Goal: Information Seeking & Learning: Learn about a topic

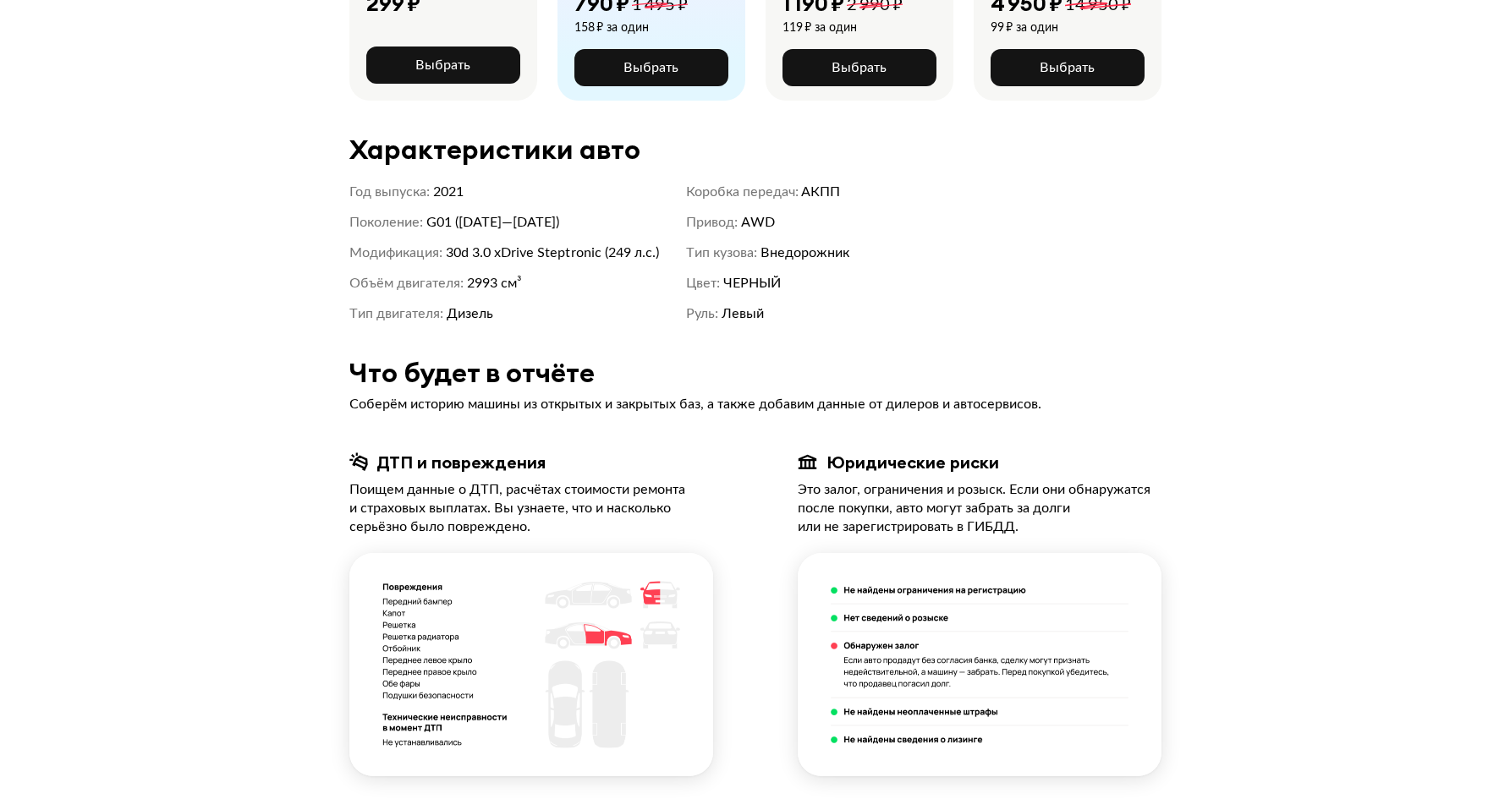
scroll to position [655, 0]
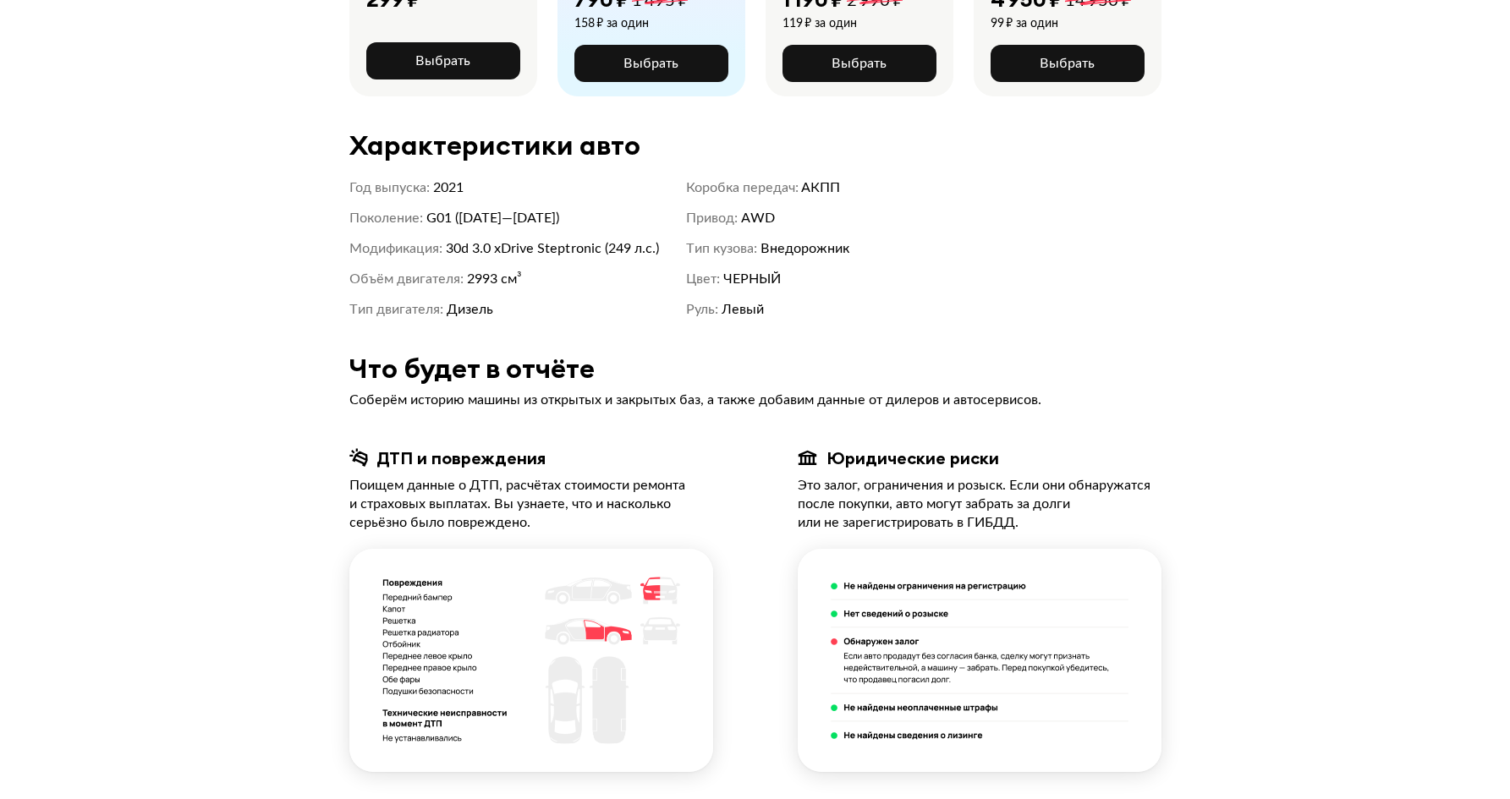
click at [738, 269] on div "Цвет : ЧЕРНЫЙ" at bounding box center [841, 279] width 310 height 20
click at [749, 299] on div "Руль : Левый" at bounding box center [841, 309] width 310 height 20
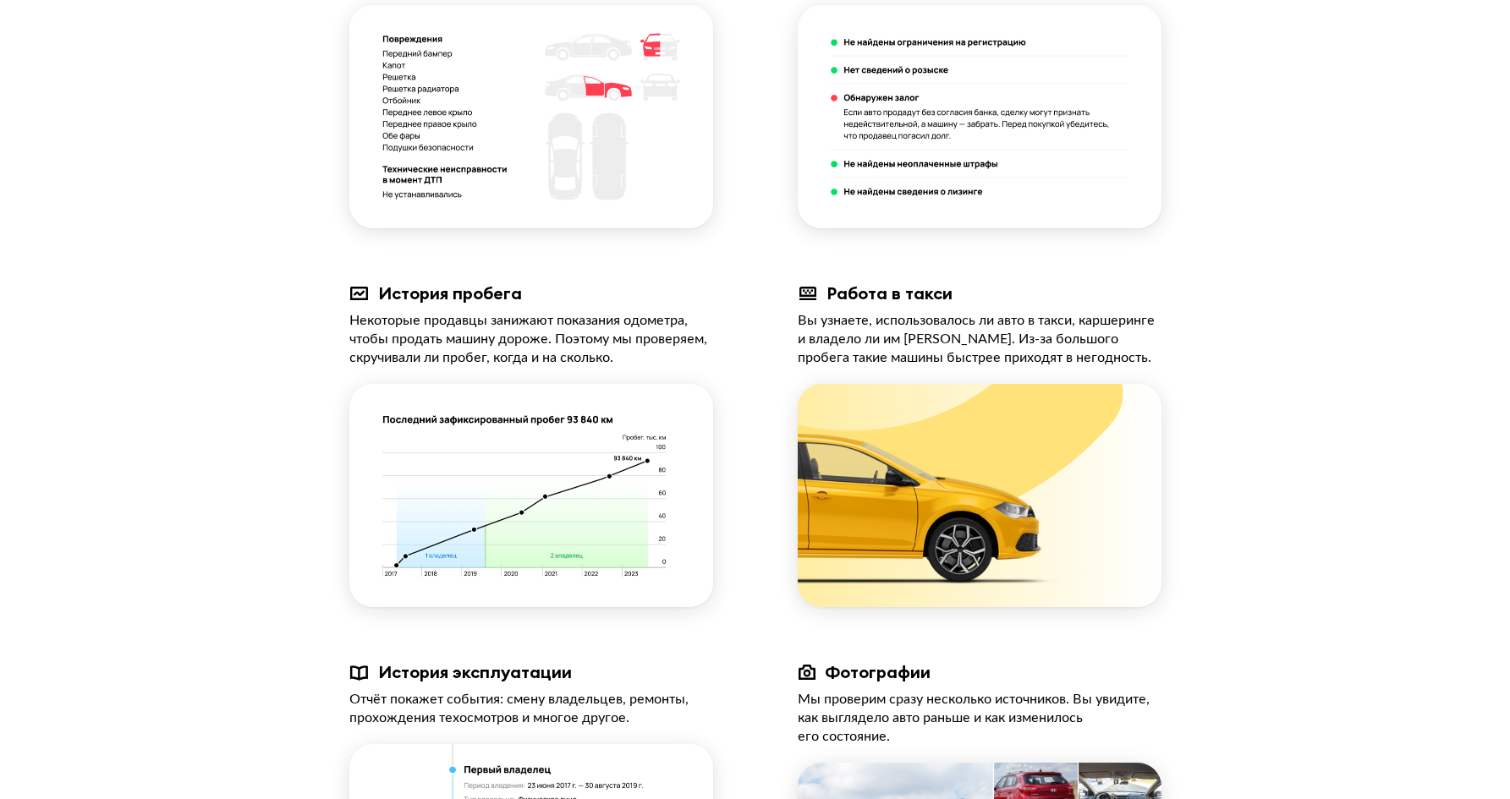
scroll to position [1618, 0]
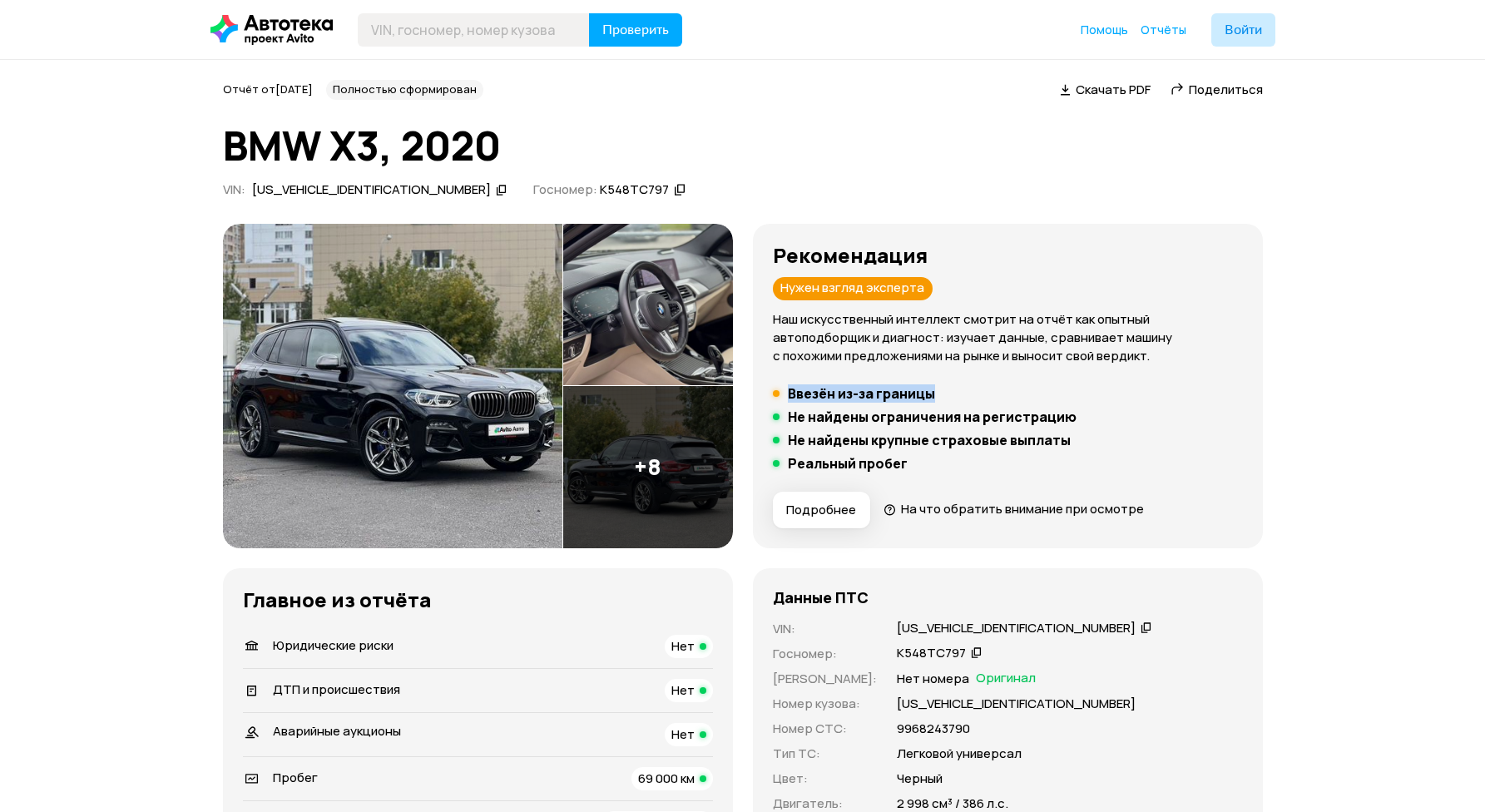
drag, startPoint x: 786, startPoint y: 397, endPoint x: 975, endPoint y: 387, distance: 189.3
click at [975, 387] on li "Ввезён из-за границы" at bounding box center [1008, 393] width 470 height 17
click at [948, 391] on li "Ввезён из-за границы" at bounding box center [1008, 393] width 470 height 17
drag, startPoint x: 932, startPoint y: 394, endPoint x: 780, endPoint y: 395, distance: 152.0
click at [780, 395] on div "Ввезён из-за границы" at bounding box center [854, 393] width 170 height 17
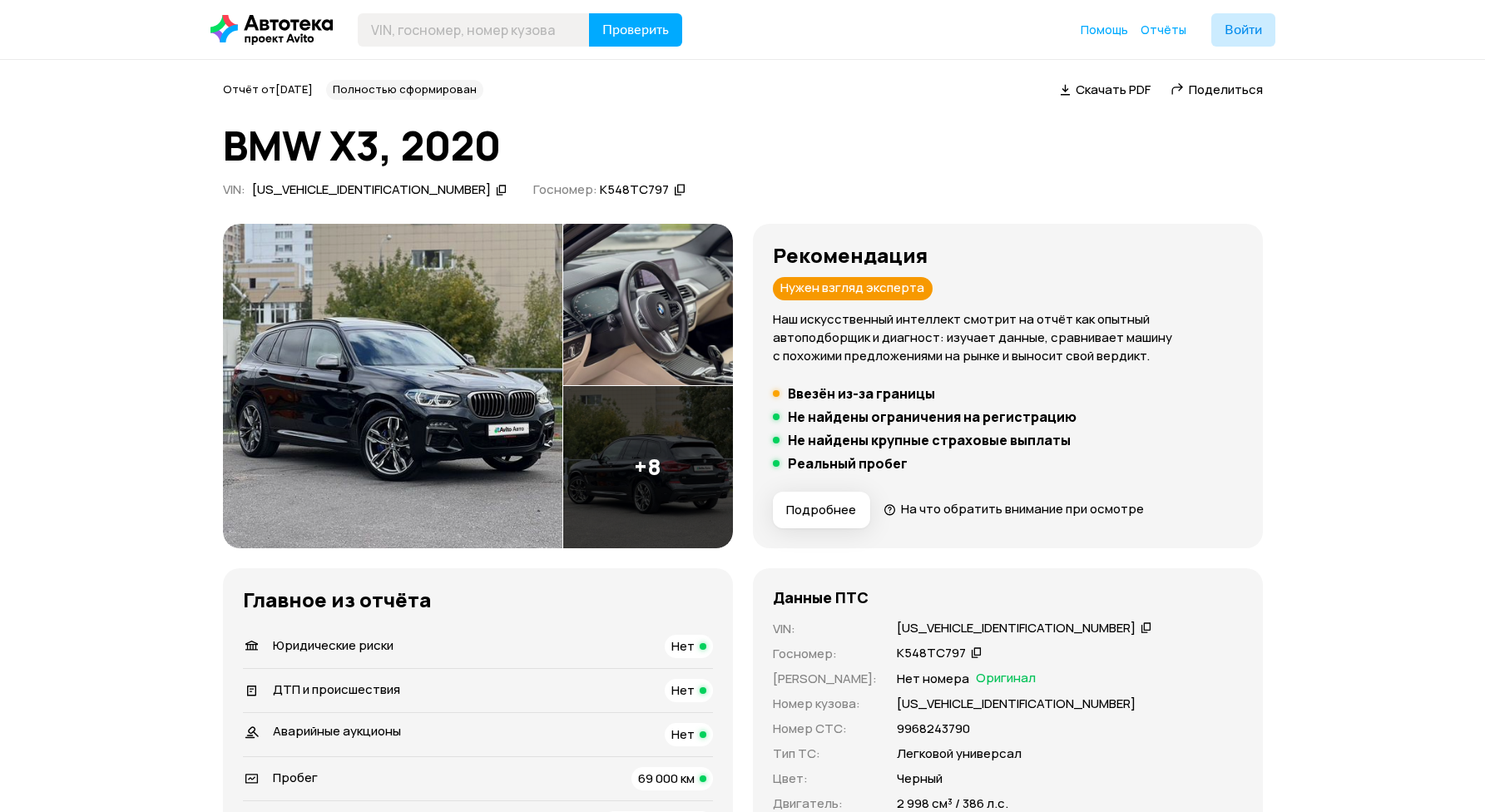
click at [797, 395] on h5 "Ввезён из-за границы" at bounding box center [861, 393] width 148 height 17
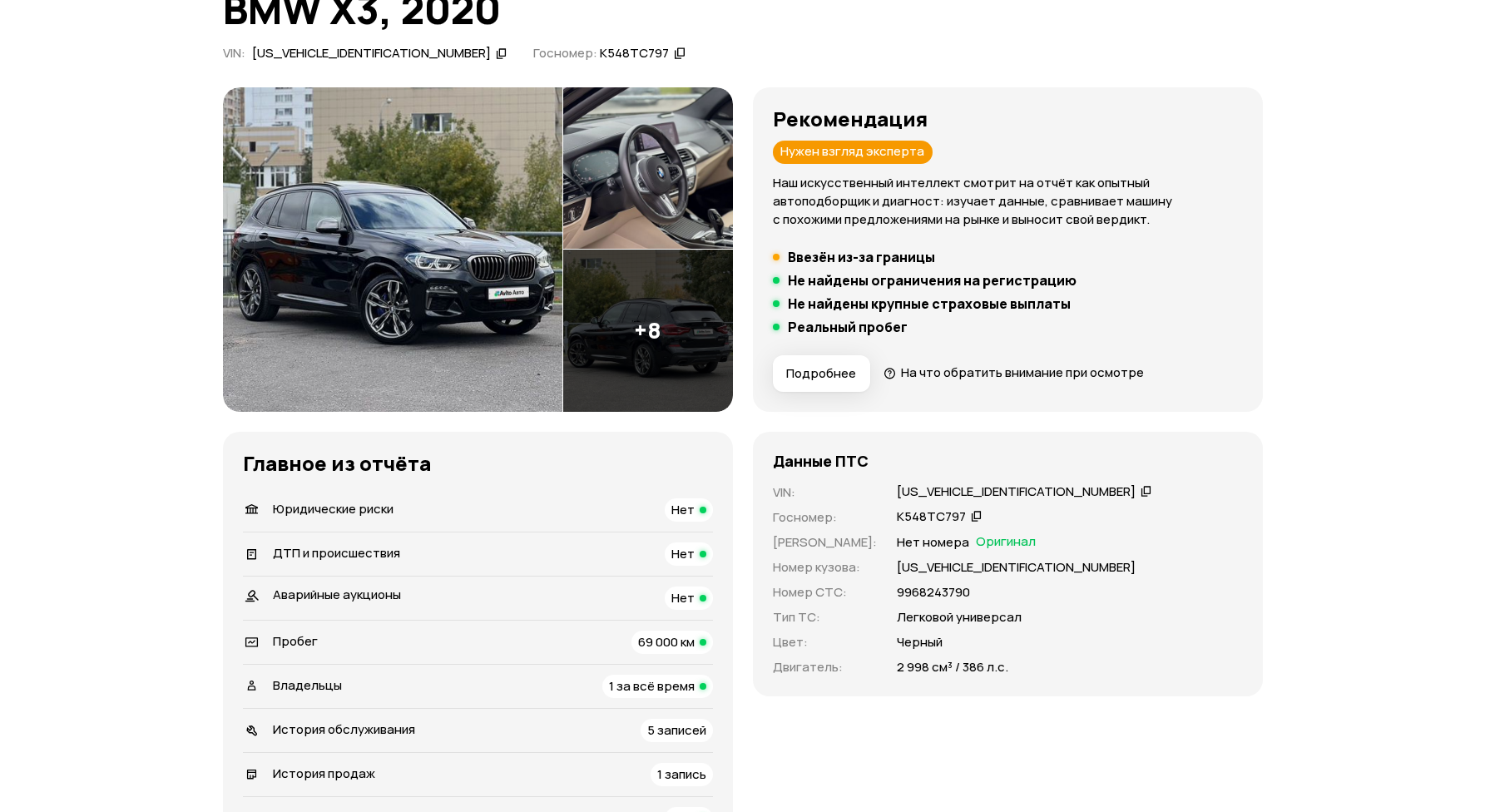
scroll to position [184, 0]
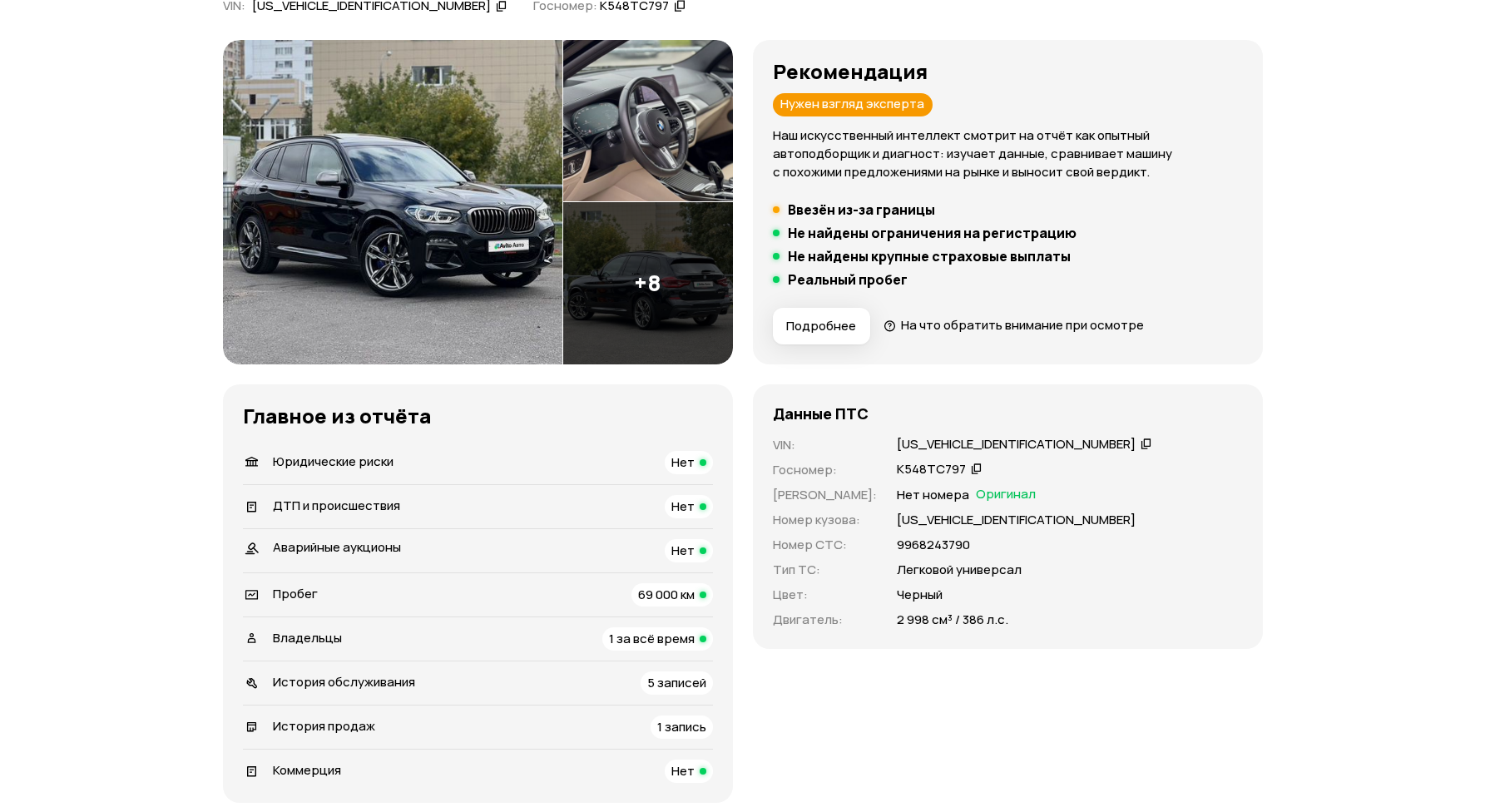
click at [378, 465] on span "Юридические риски" at bounding box center [332, 461] width 121 height 18
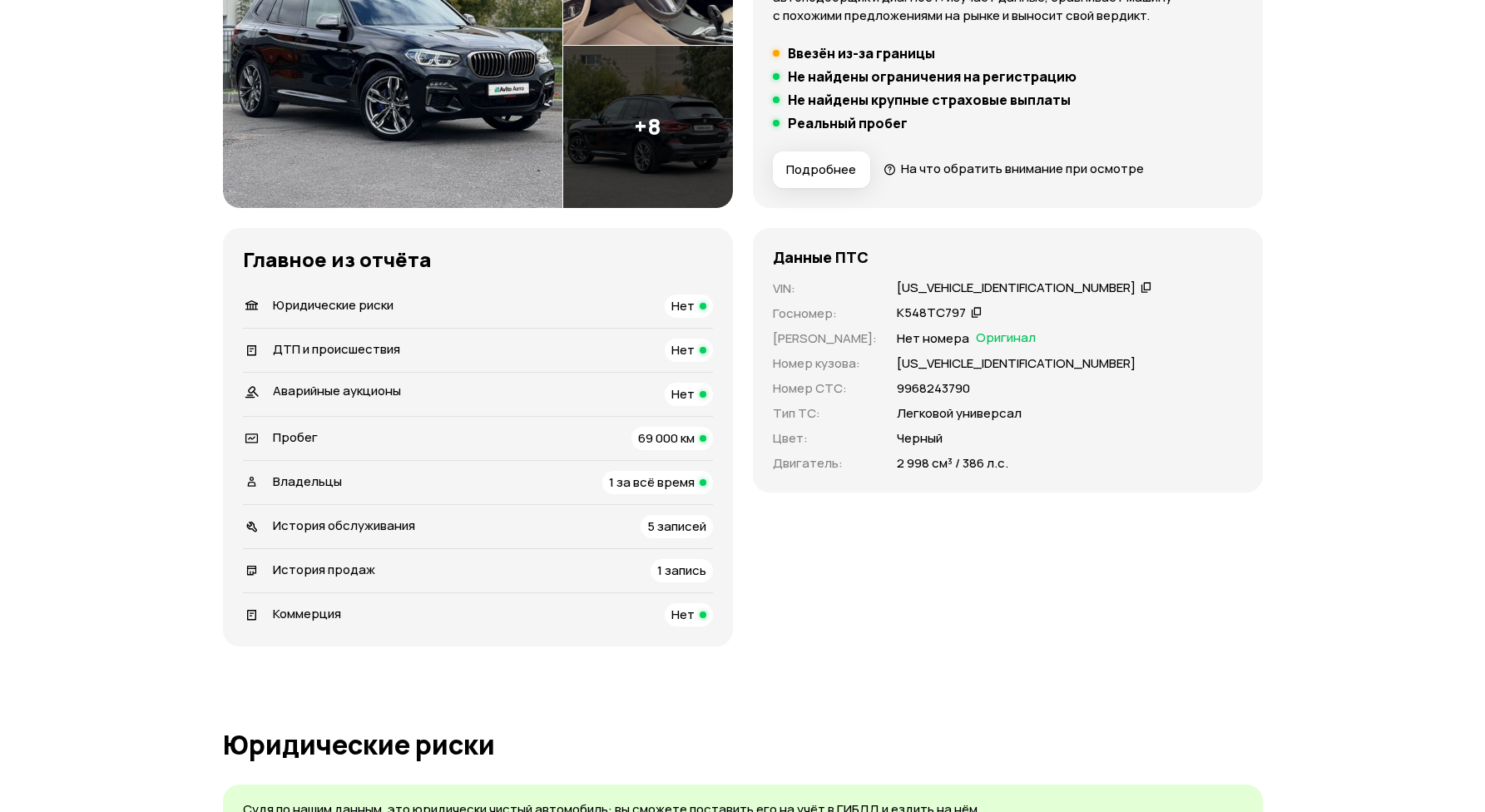
scroll to position [342, 0]
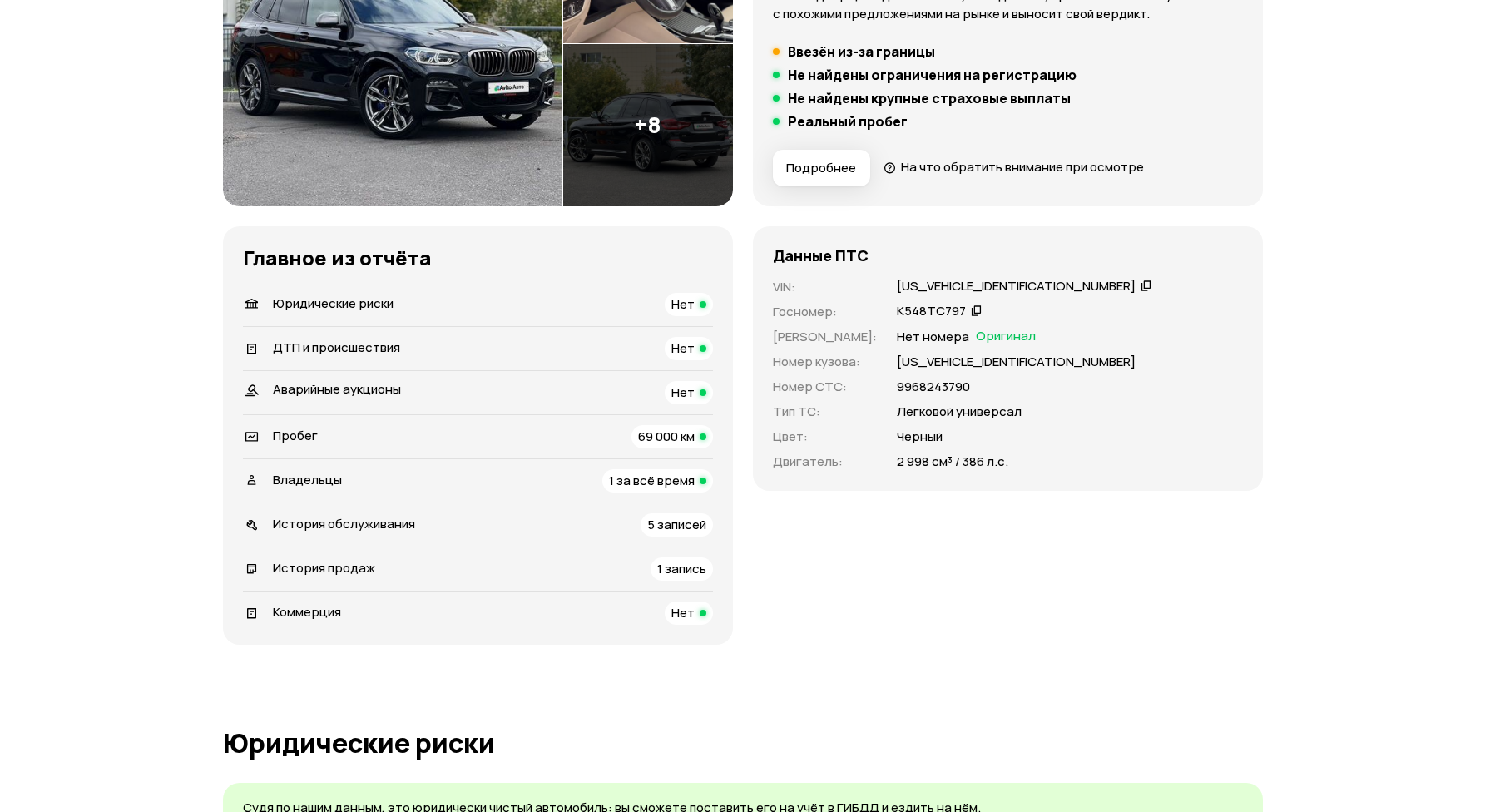
click at [365, 528] on span "История обслуживания" at bounding box center [343, 524] width 143 height 18
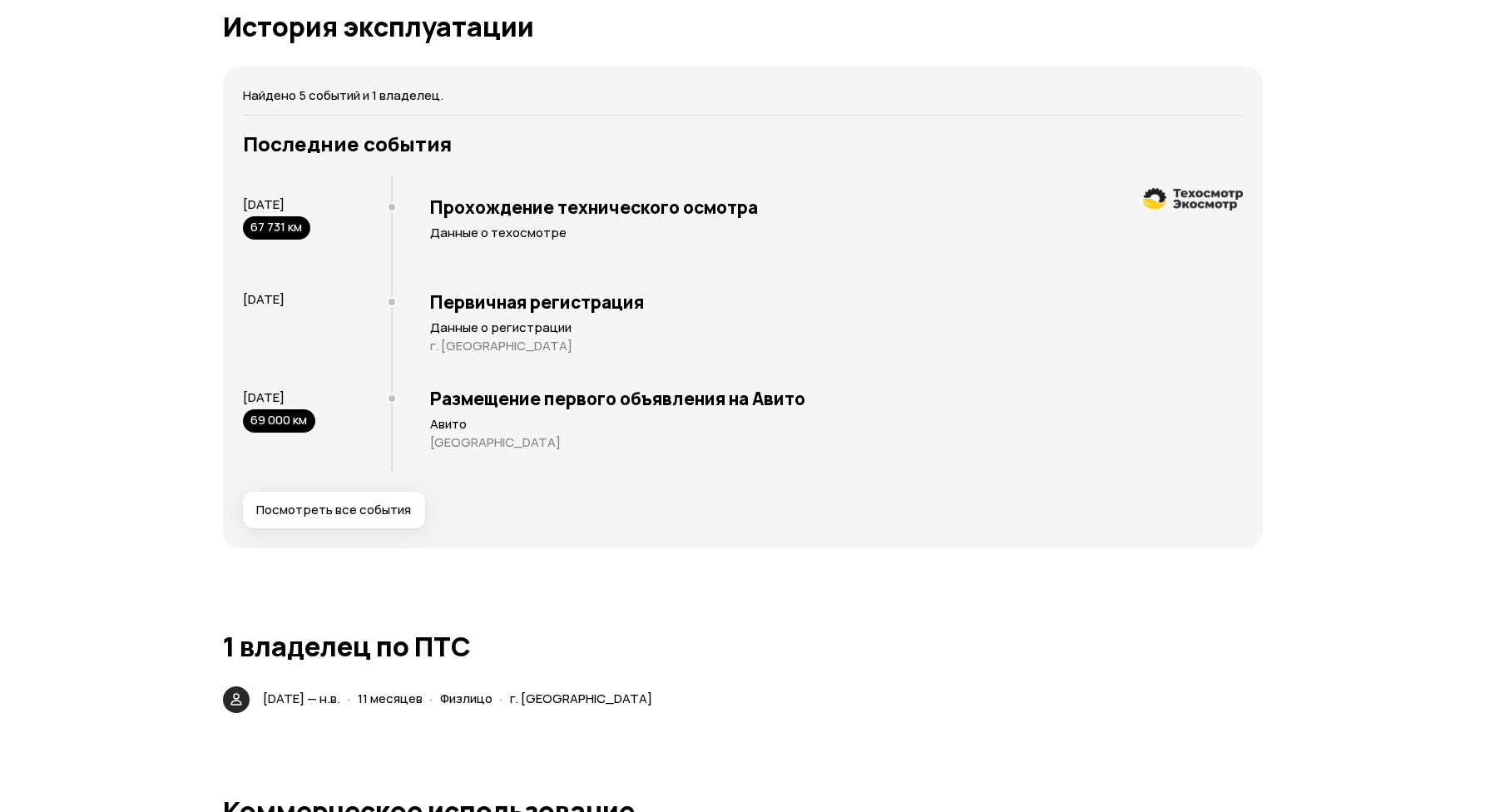
scroll to position [2971, 0]
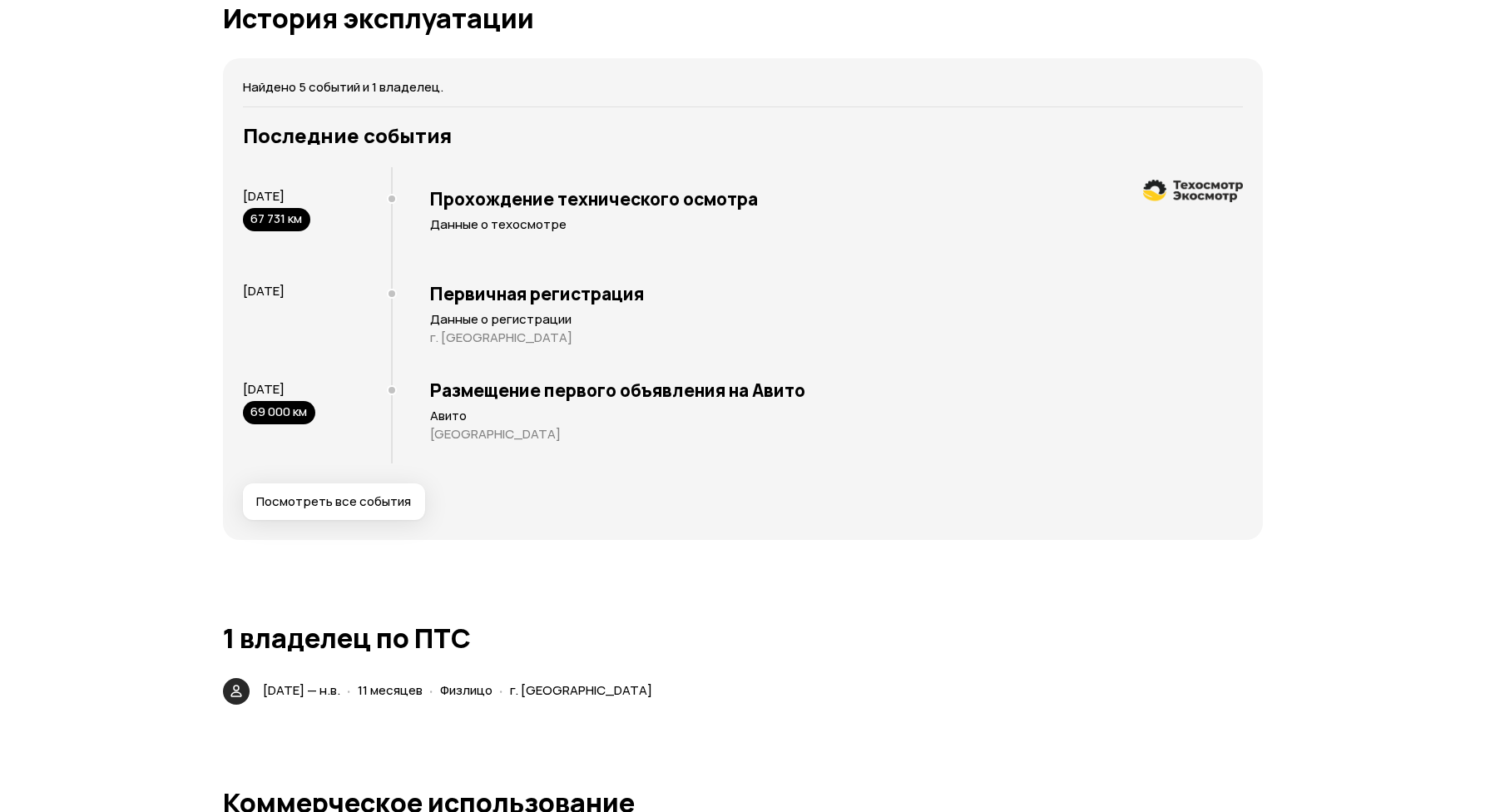
click at [371, 499] on span "Посмотреть все события" at bounding box center [333, 501] width 154 height 17
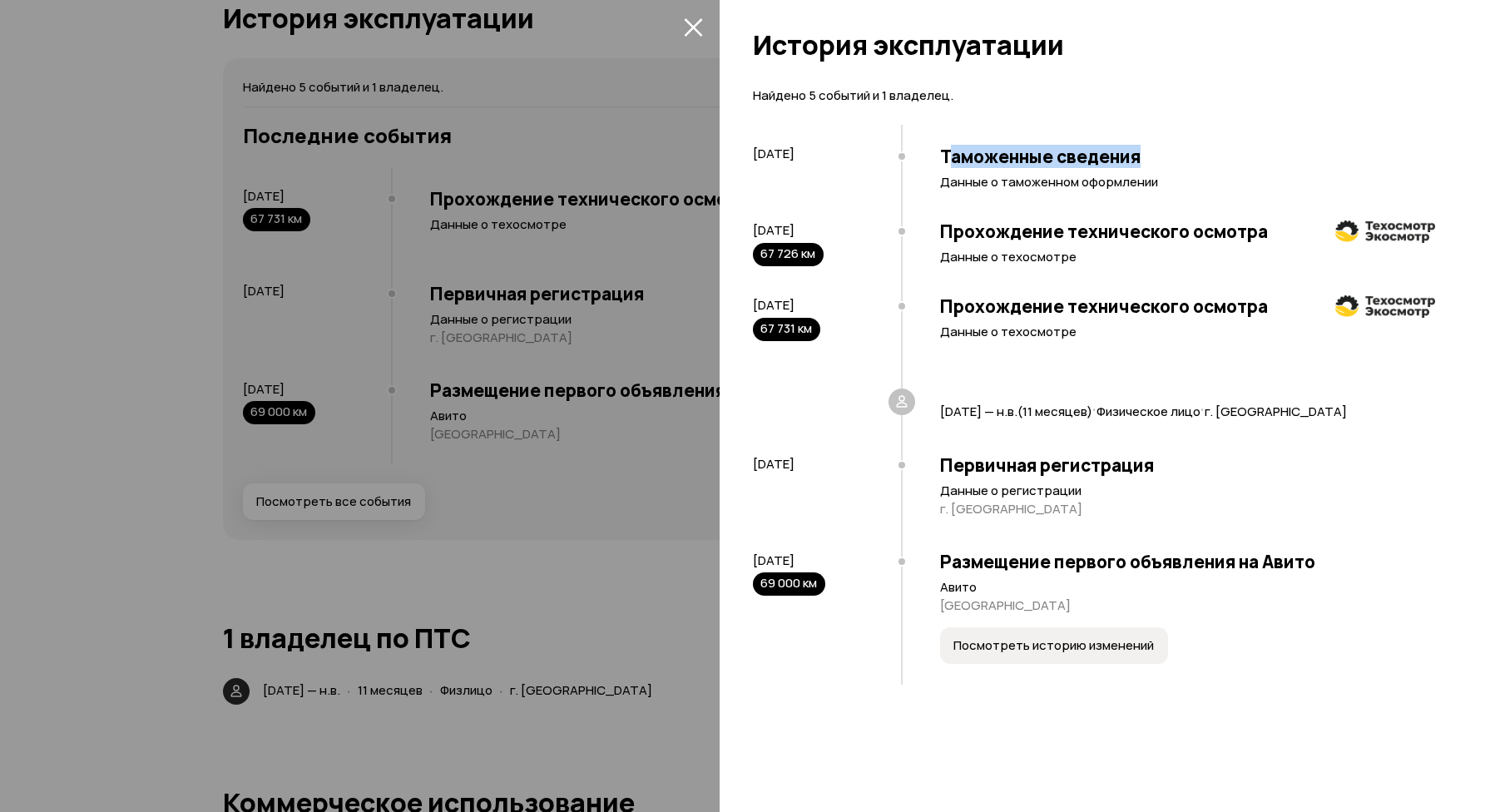
drag, startPoint x: 946, startPoint y: 157, endPoint x: 1219, endPoint y: 155, distance: 273.0
click at [1219, 155] on h3 "Таможенные сведения" at bounding box center [1187, 156] width 495 height 22
click at [943, 258] on p "Данные о техосмотре" at bounding box center [1187, 257] width 495 height 17
drag, startPoint x: 943, startPoint y: 233, endPoint x: 1287, endPoint y: 233, distance: 344.0
click at [1287, 233] on h3 "Прохождение технического осмотра" at bounding box center [1187, 231] width 495 height 22
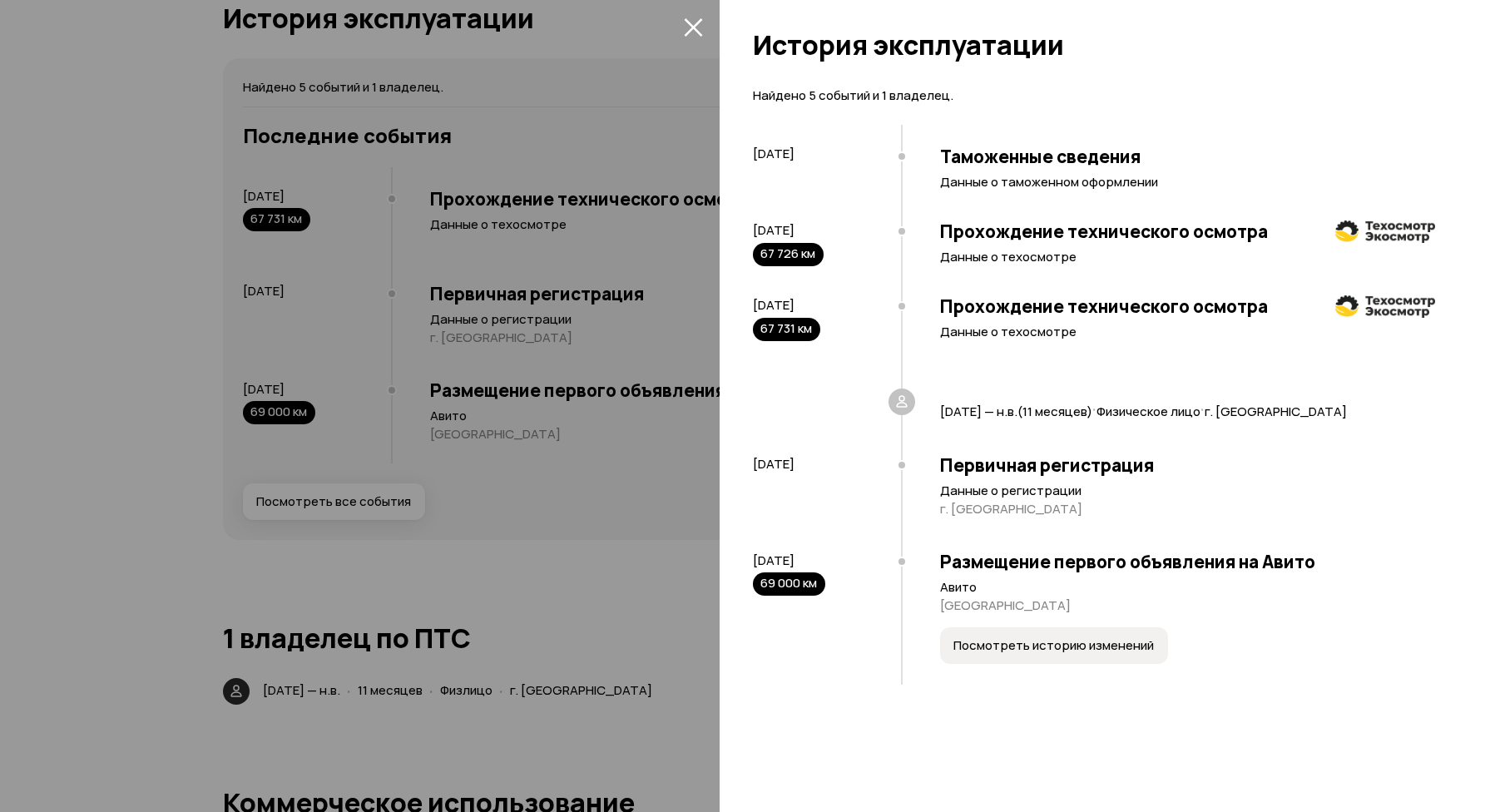
click at [1071, 358] on div "Прохождение технического осмотра Данные о техосмотре" at bounding box center [1167, 336] width 534 height 107
drag, startPoint x: 947, startPoint y: 228, endPoint x: 1167, endPoint y: 224, distance: 220.0
click at [1167, 224] on h3 "Прохождение технического осмотра" at bounding box center [1187, 231] width 495 height 22
click at [951, 309] on h3 "Прохождение технического осмотра" at bounding box center [1187, 306] width 495 height 22
drag, startPoint x: 942, startPoint y: 460, endPoint x: 1147, endPoint y: 465, distance: 205.1
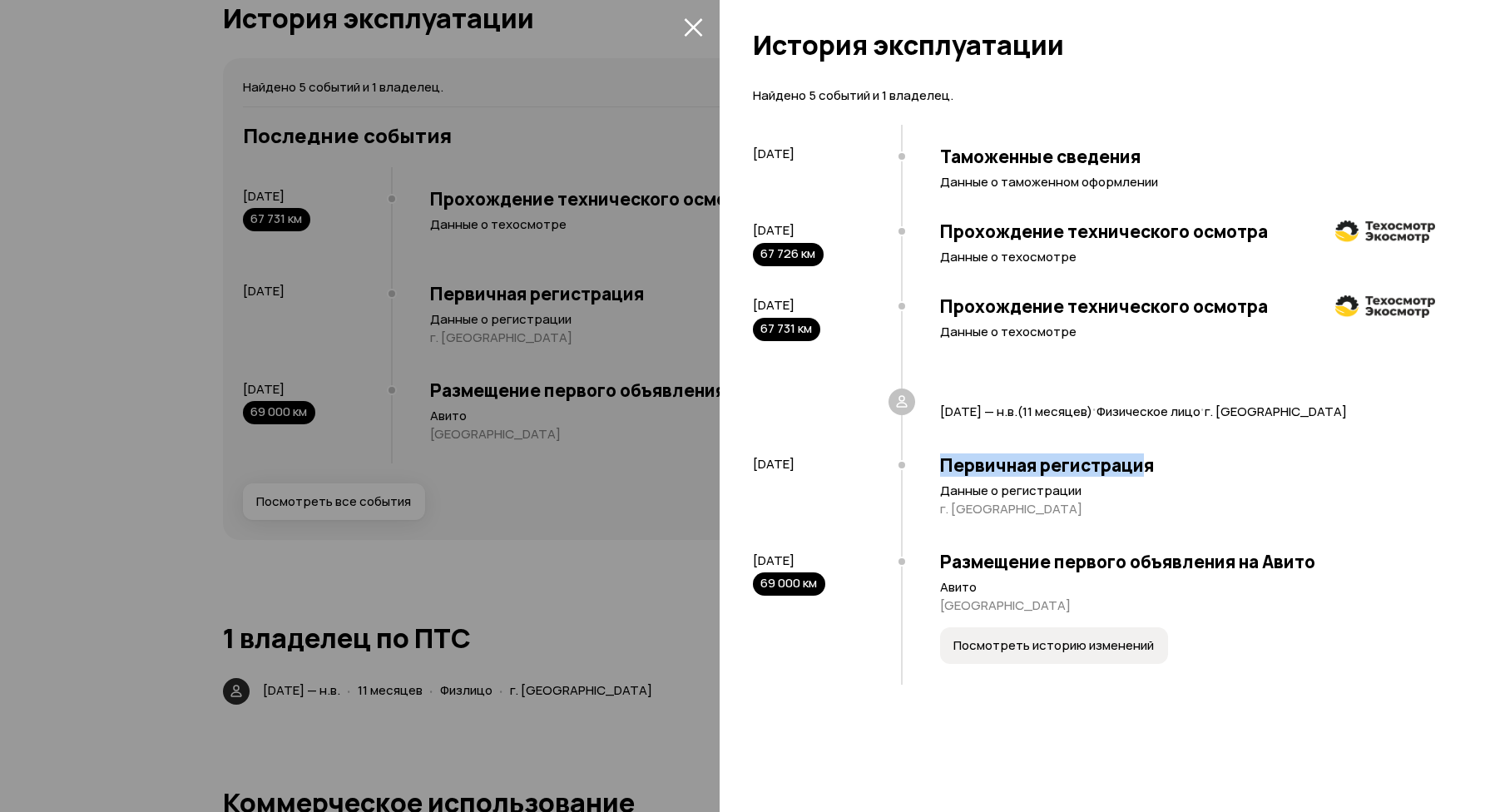
click at [1147, 465] on h3 "Первичная регистрация" at bounding box center [1187, 465] width 495 height 22
click at [1037, 586] on p "Авито" at bounding box center [1187, 587] width 495 height 17
click at [1041, 646] on span "Посмотреть историю изменений" at bounding box center [1053, 645] width 201 height 17
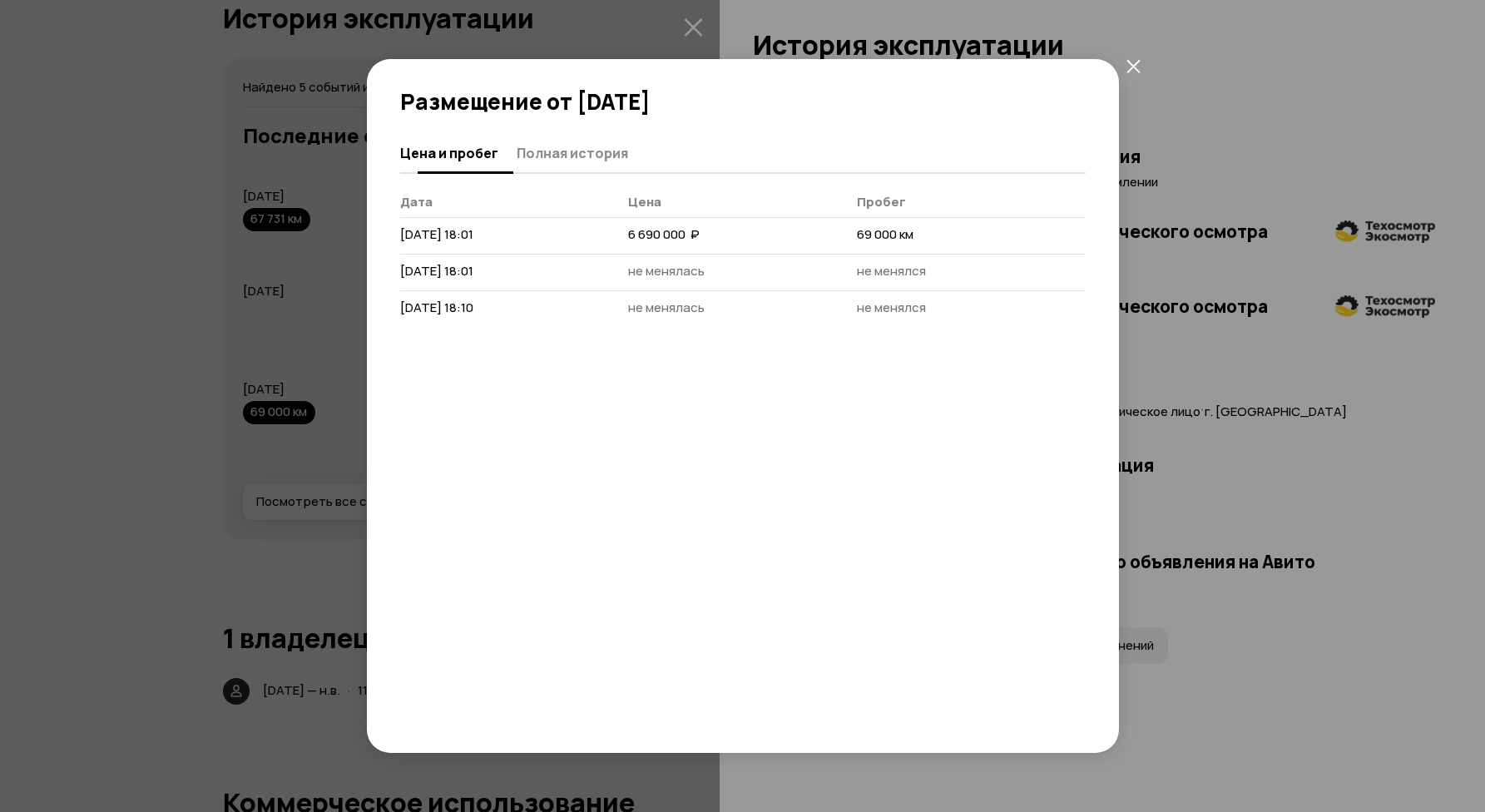
click at [594, 152] on span "Полная история" at bounding box center [571, 152] width 111 height 17
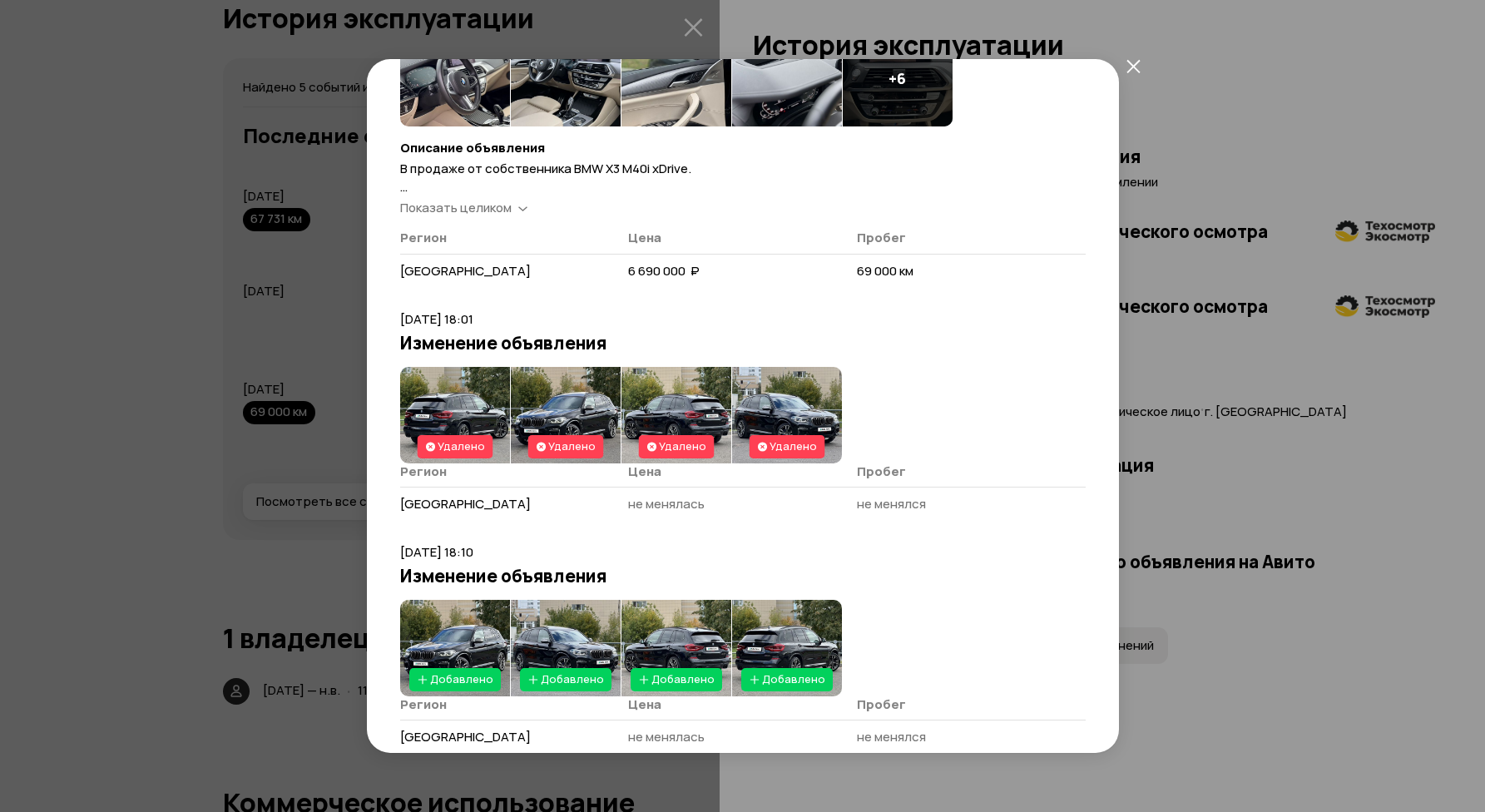
scroll to position [219, 0]
click at [1130, 64] on icon "закрыть" at bounding box center [1133, 66] width 14 height 14
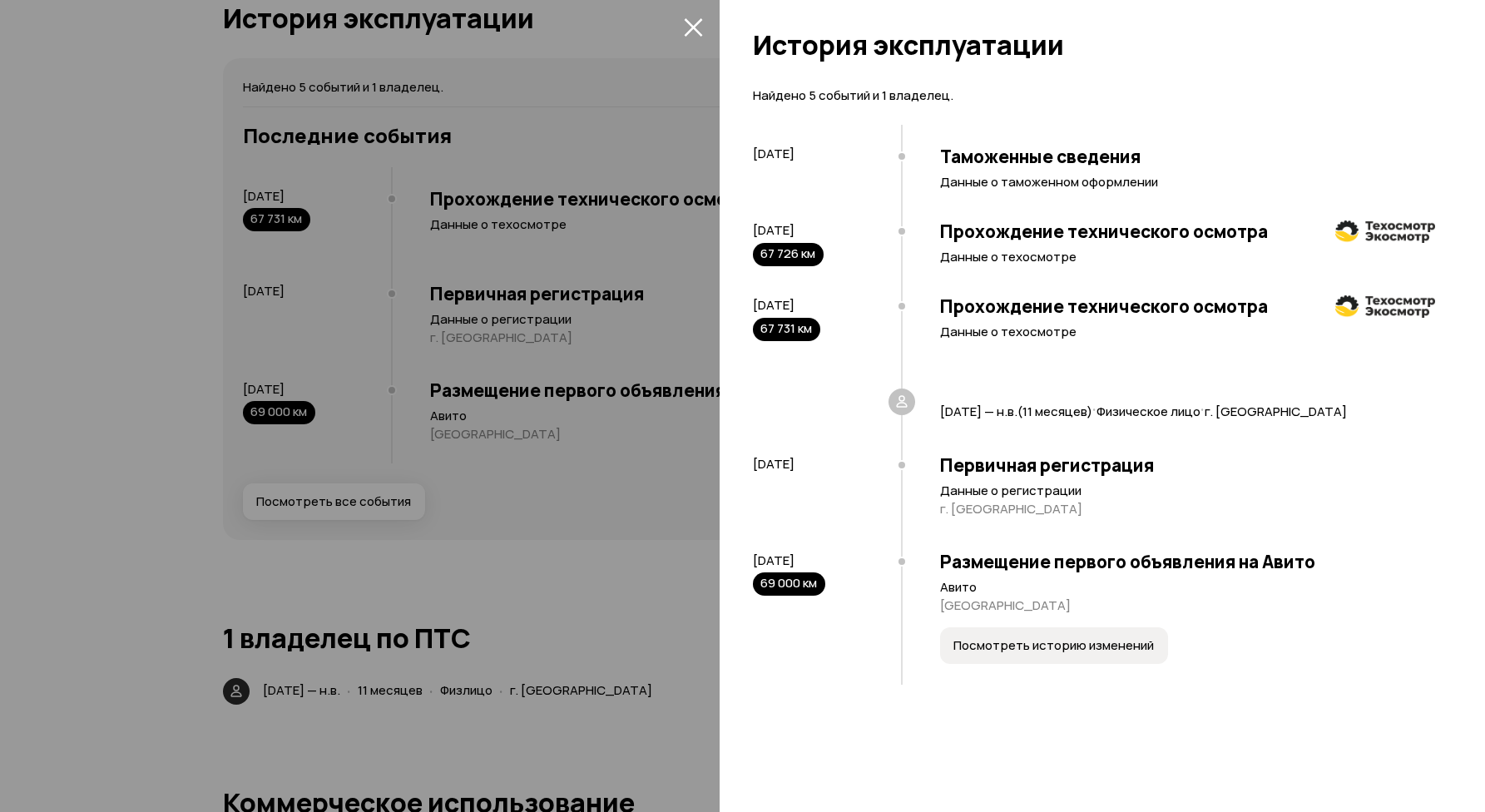
click at [691, 32] on icon "закрыть" at bounding box center [692, 27] width 19 height 19
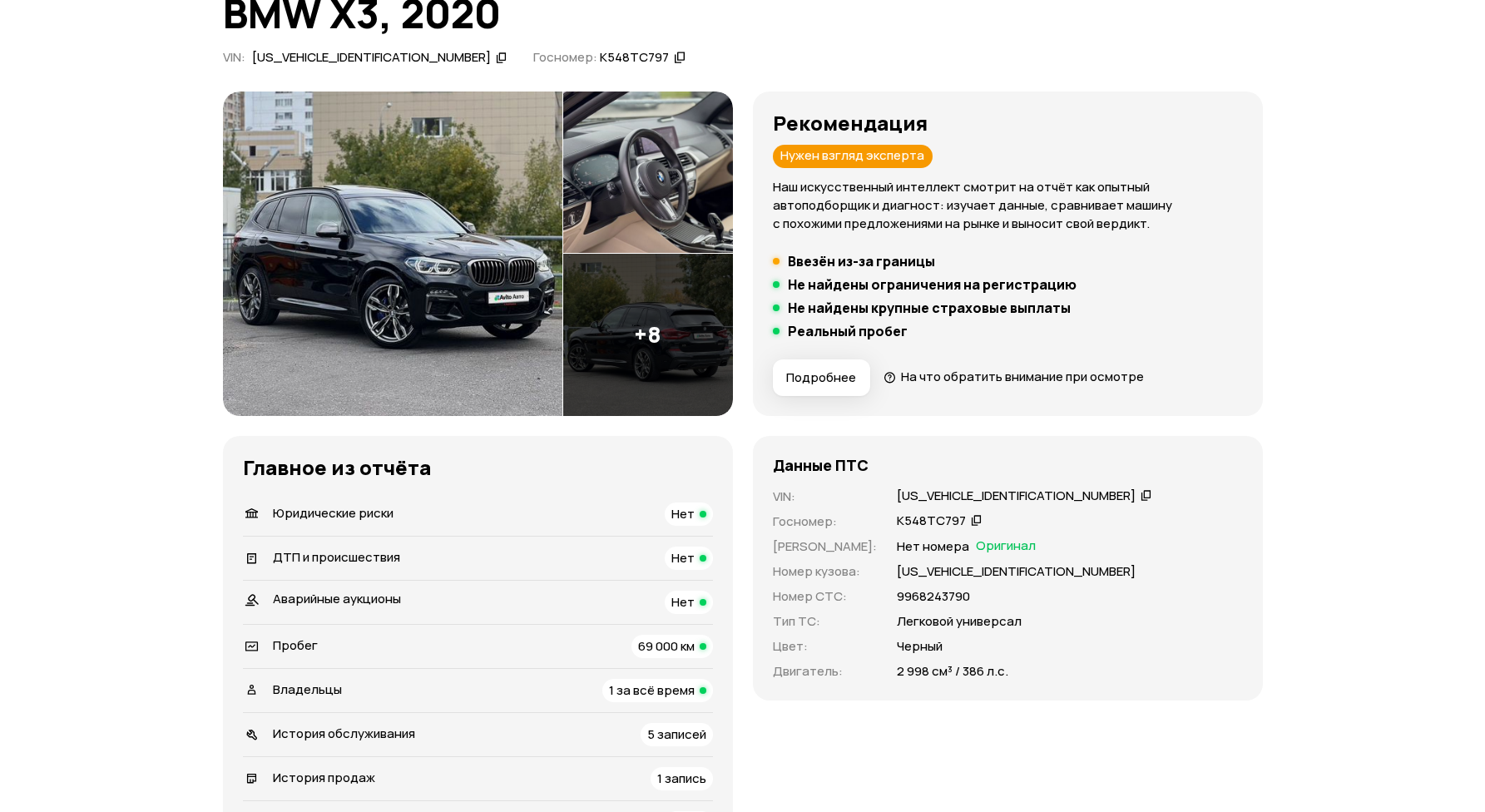
scroll to position [218, 0]
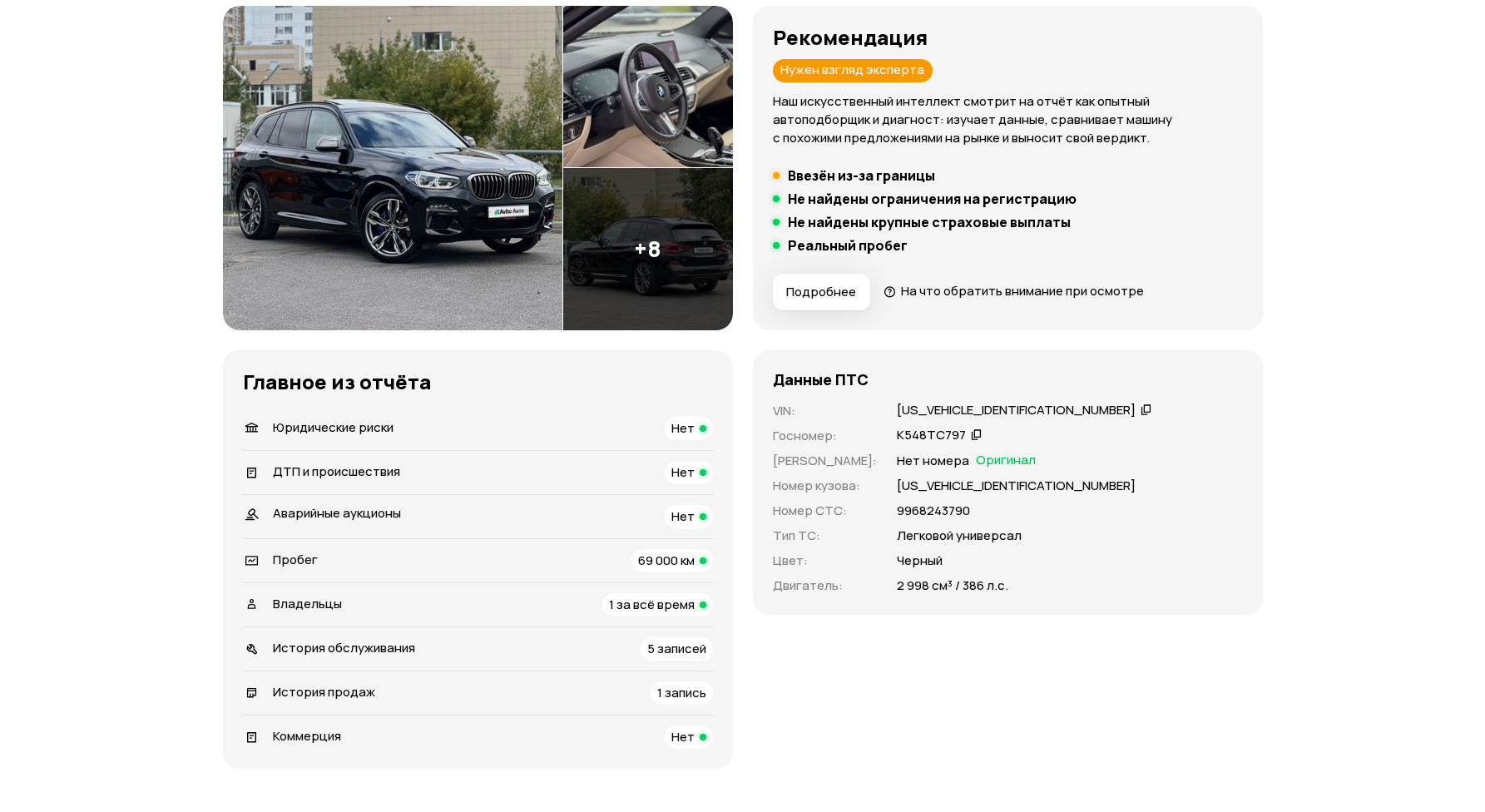
click at [934, 484] on p "[US_VEHICLE_IDENTIFICATION_NUMBER]" at bounding box center [1016, 486] width 239 height 19
click at [926, 511] on p "9968243790" at bounding box center [933, 510] width 73 height 19
click at [926, 543] on p "Легковой универсал" at bounding box center [959, 535] width 125 height 19
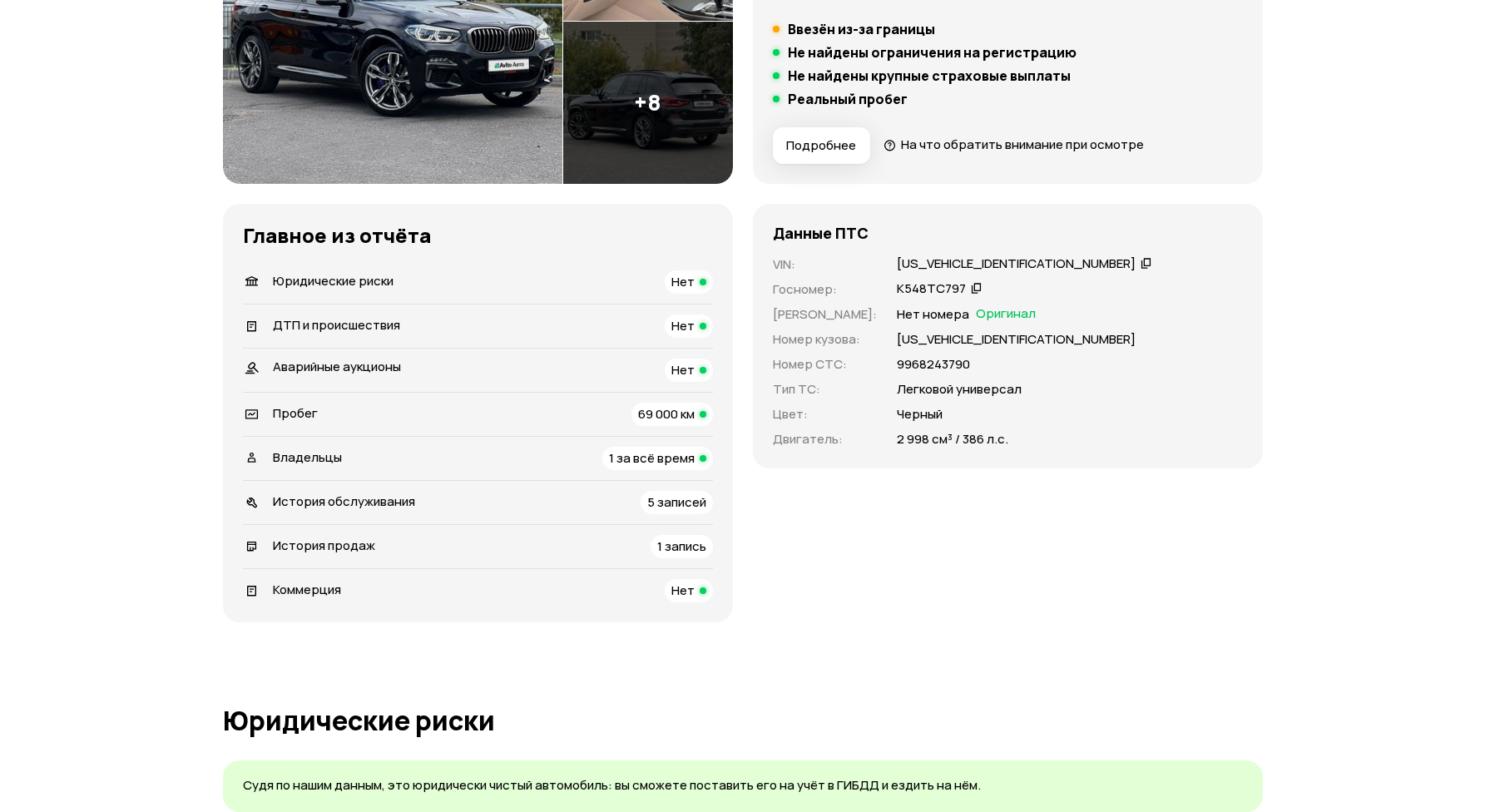
scroll to position [371, 0]
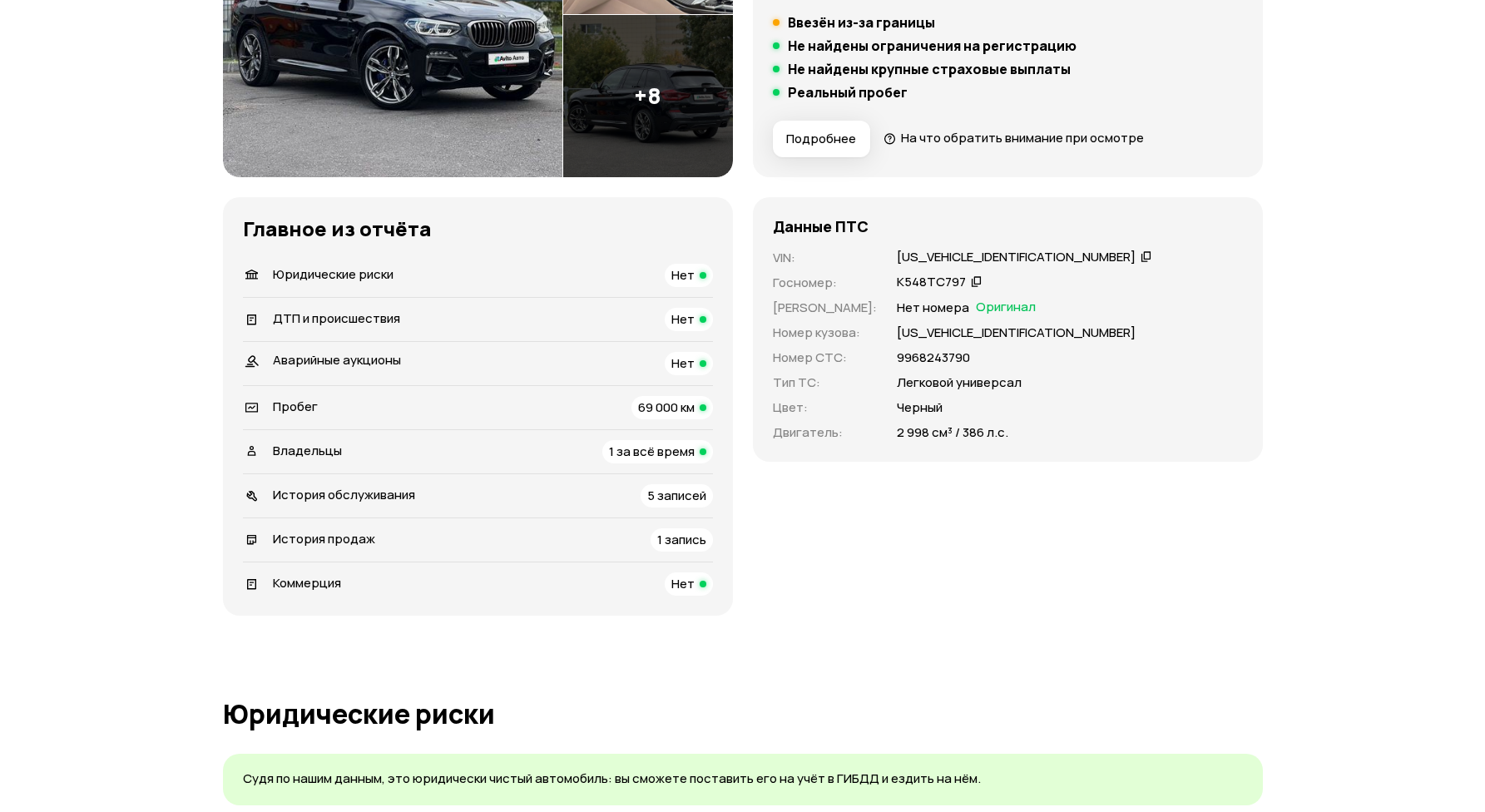
click at [597, 494] on div "История обслуживания 5 записей" at bounding box center [478, 495] width 470 height 24
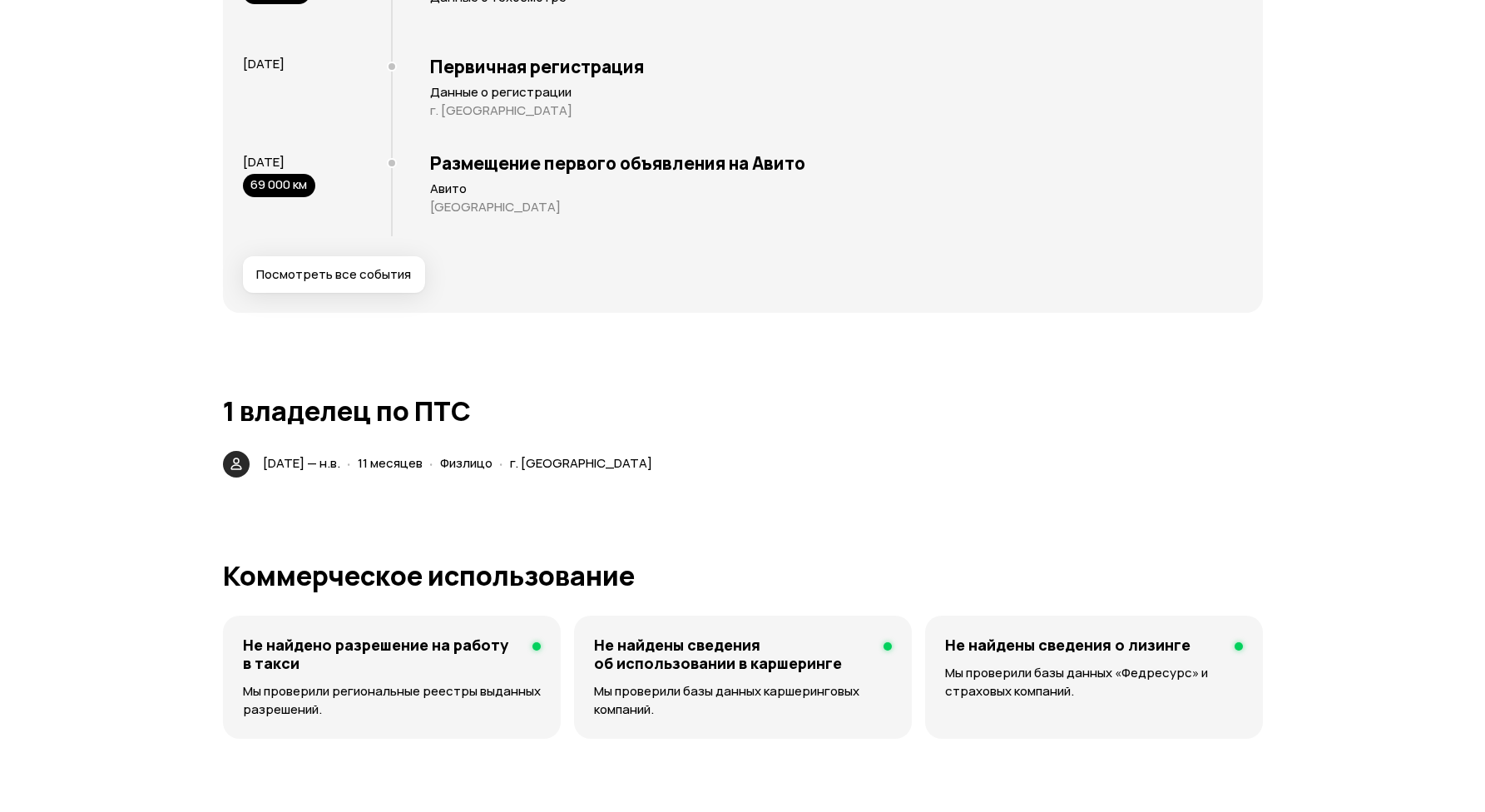
scroll to position [3203, 0]
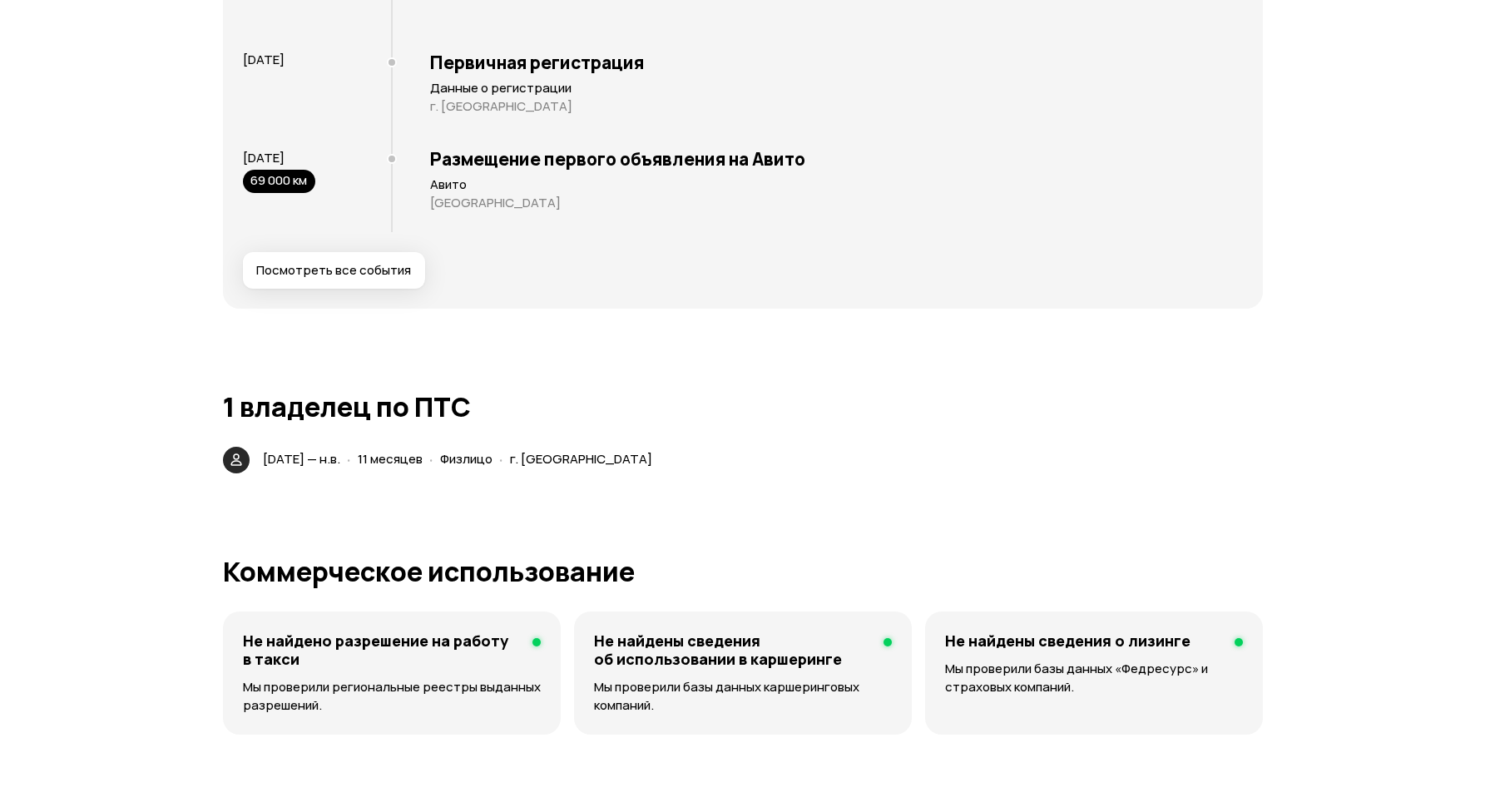
click at [1131, 411] on h1 "1 владелец по ПТС" at bounding box center [742, 406] width 1040 height 29
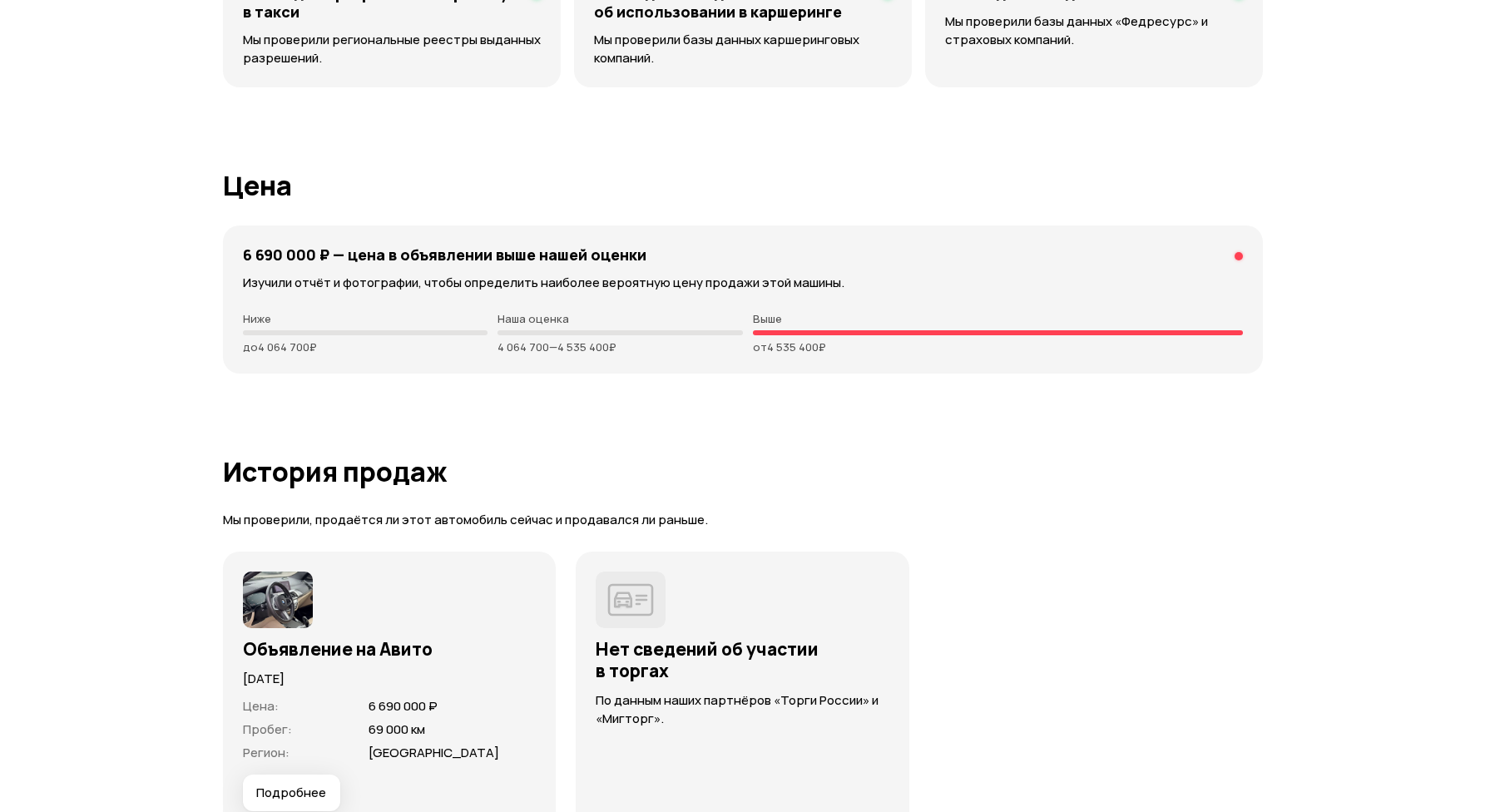
scroll to position [3872, 0]
